Goal: Information Seeking & Learning: Learn about a topic

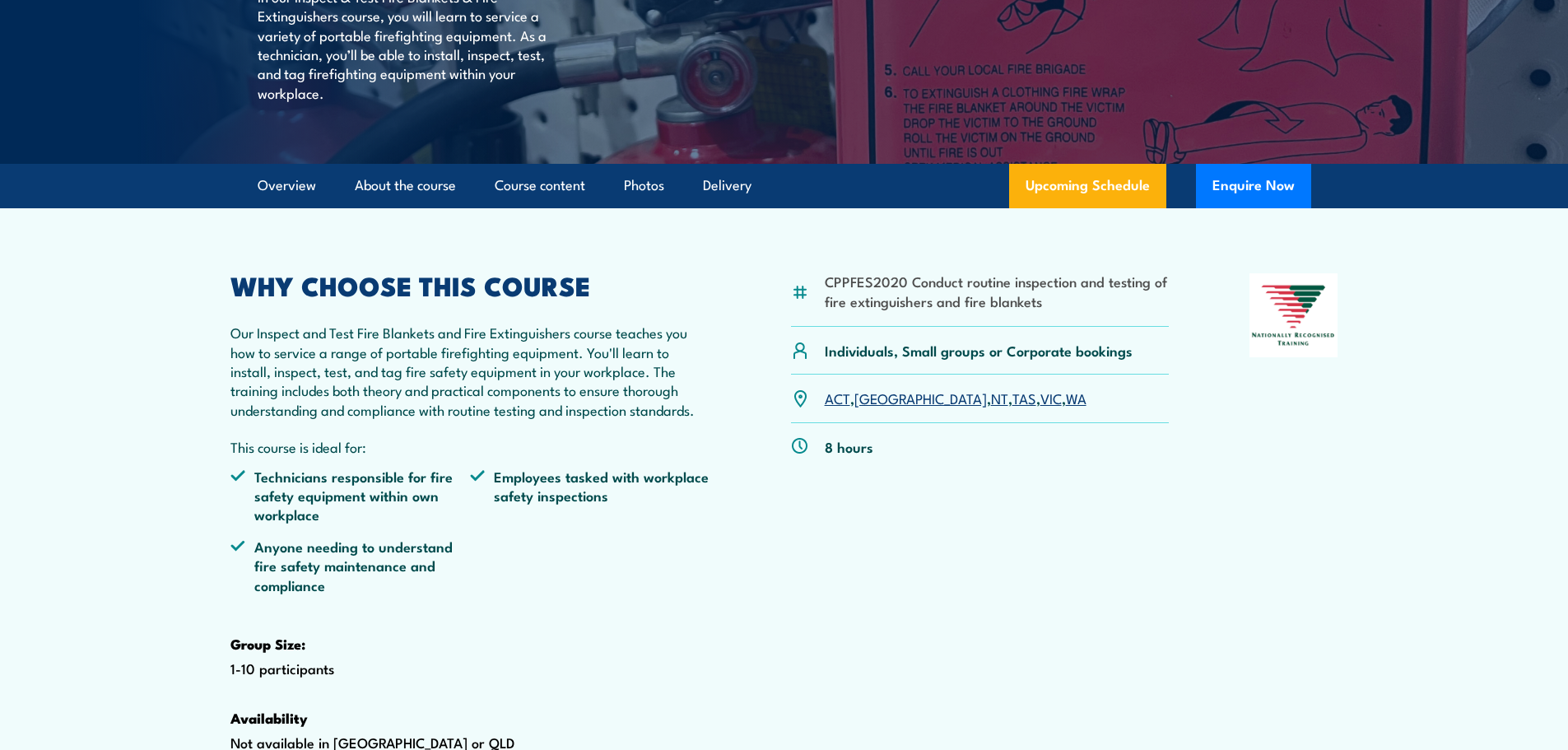
scroll to position [83, 0]
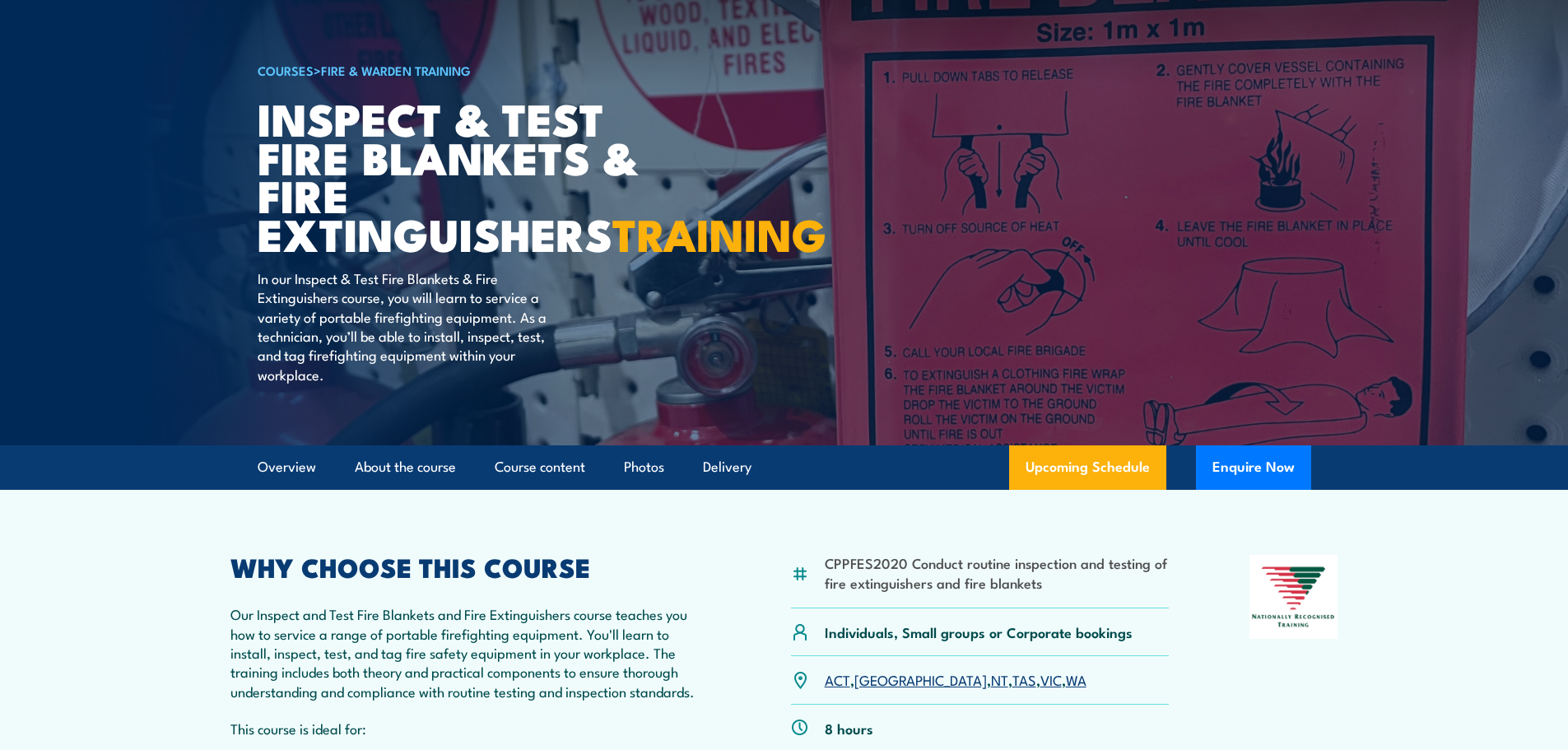
click at [1067, 592] on li "CPPFES2020 Conduct routine inspection and testing of fire extinguishers and fir…" at bounding box center [997, 573] width 345 height 39
drag, startPoint x: 902, startPoint y: 604, endPoint x: 816, endPoint y: 602, distance: 86.0
click at [816, 602] on div "CPPFES2020 Conduct routine inspection and testing of fire extinguishers and fir…" at bounding box center [980, 582] width 378 height 54
copy li "CPPFES2020"
